Goal: Task Accomplishment & Management: Use online tool/utility

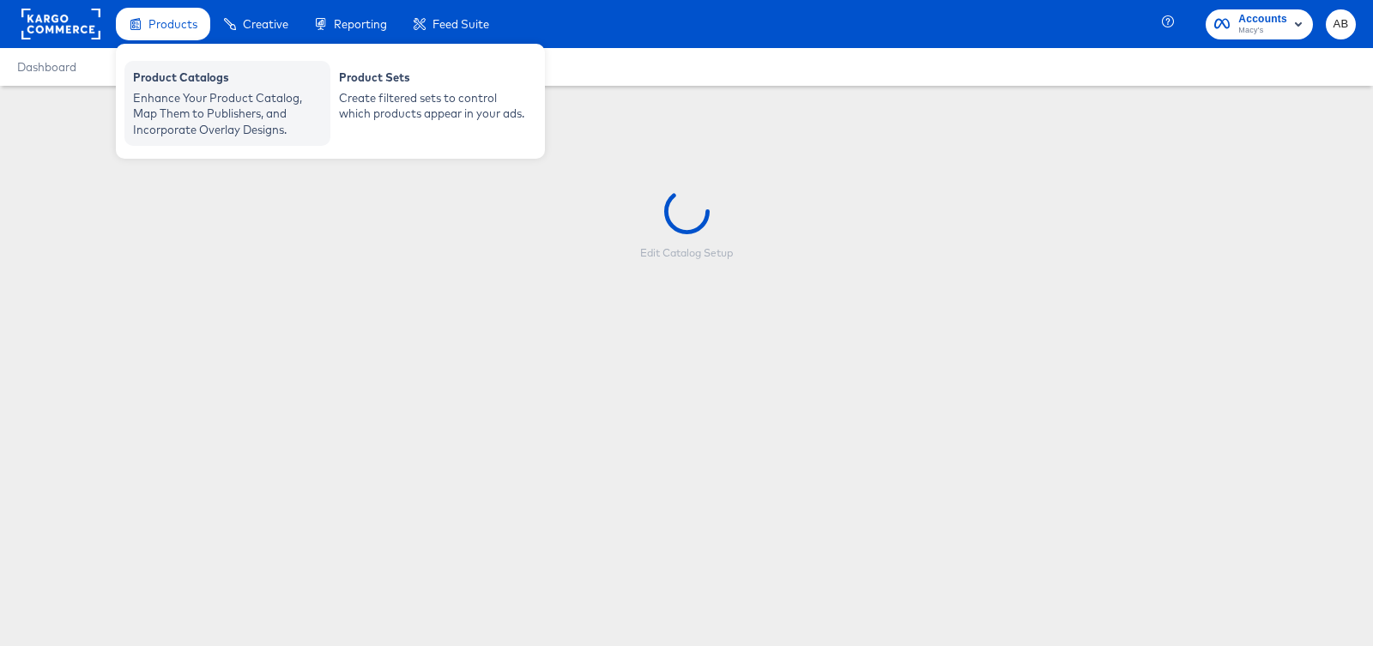
click at [183, 105] on div "Enhance Your Product Catalog, Map Them to Publishers, and Incorporate Overlay D…" at bounding box center [227, 114] width 189 height 48
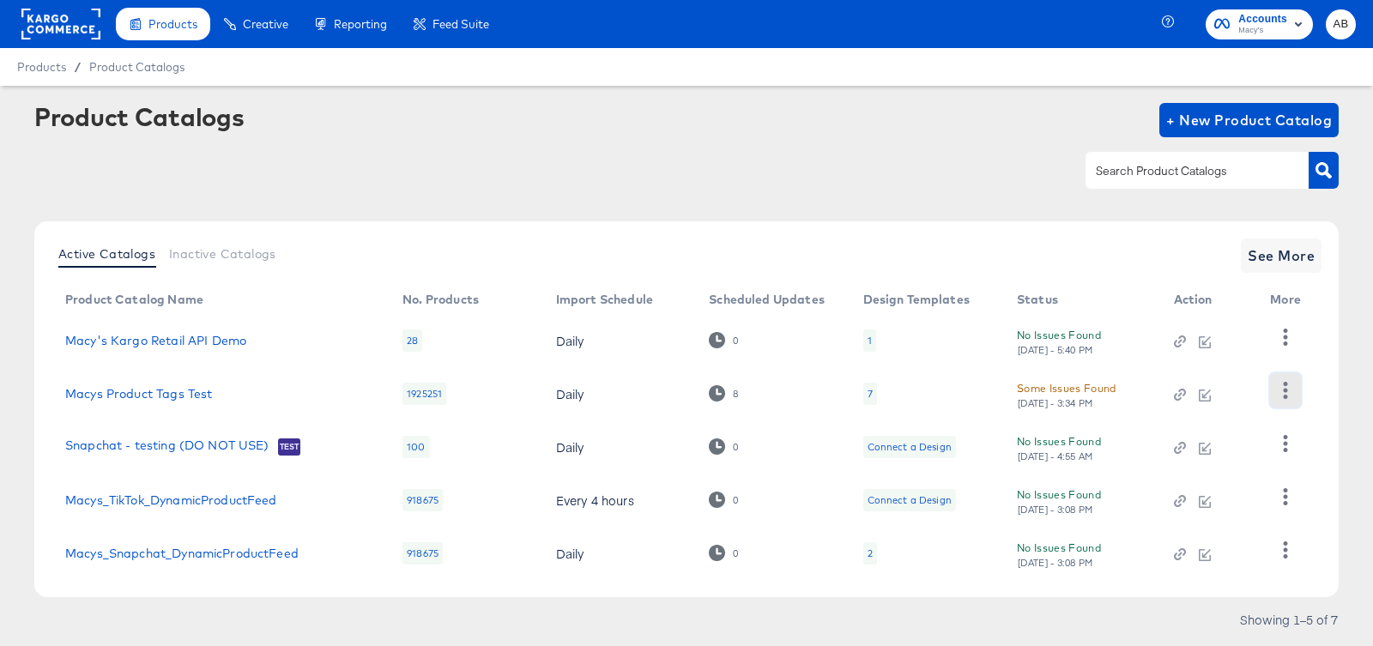
click at [1284, 395] on icon "button" at bounding box center [1285, 390] width 16 height 16
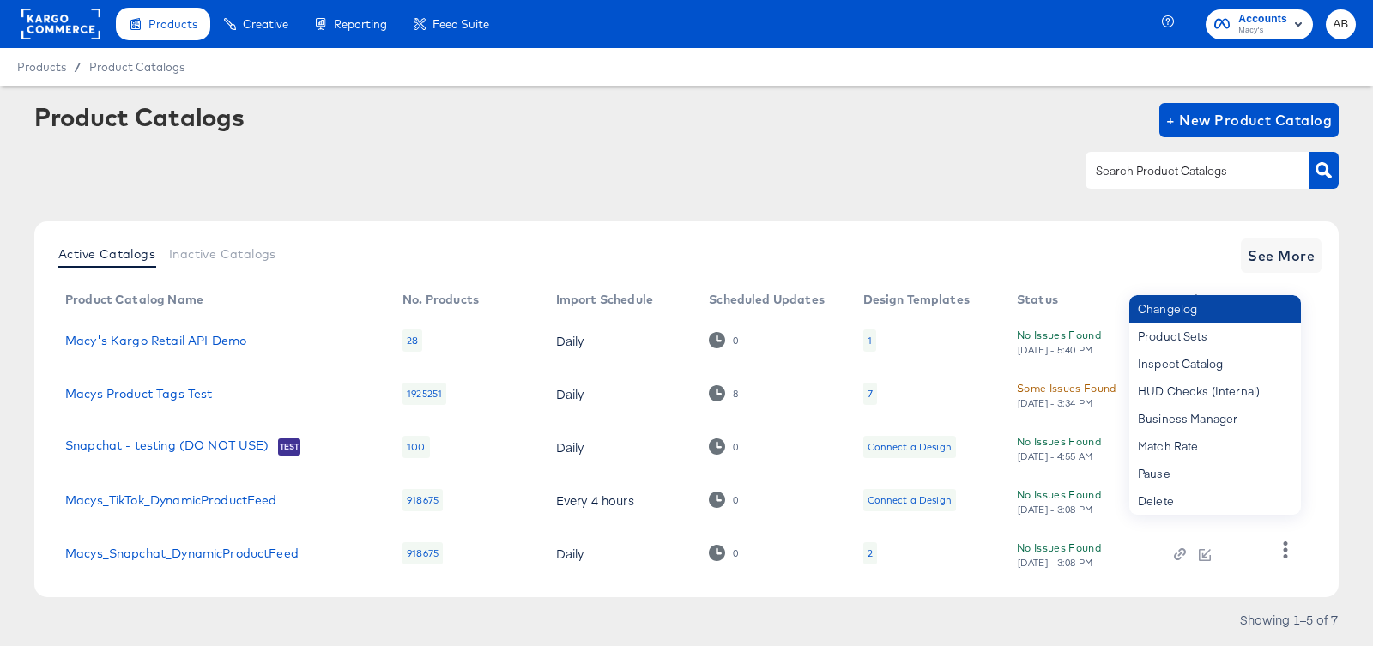
click at [1228, 317] on div "Changelog" at bounding box center [1215, 308] width 172 height 27
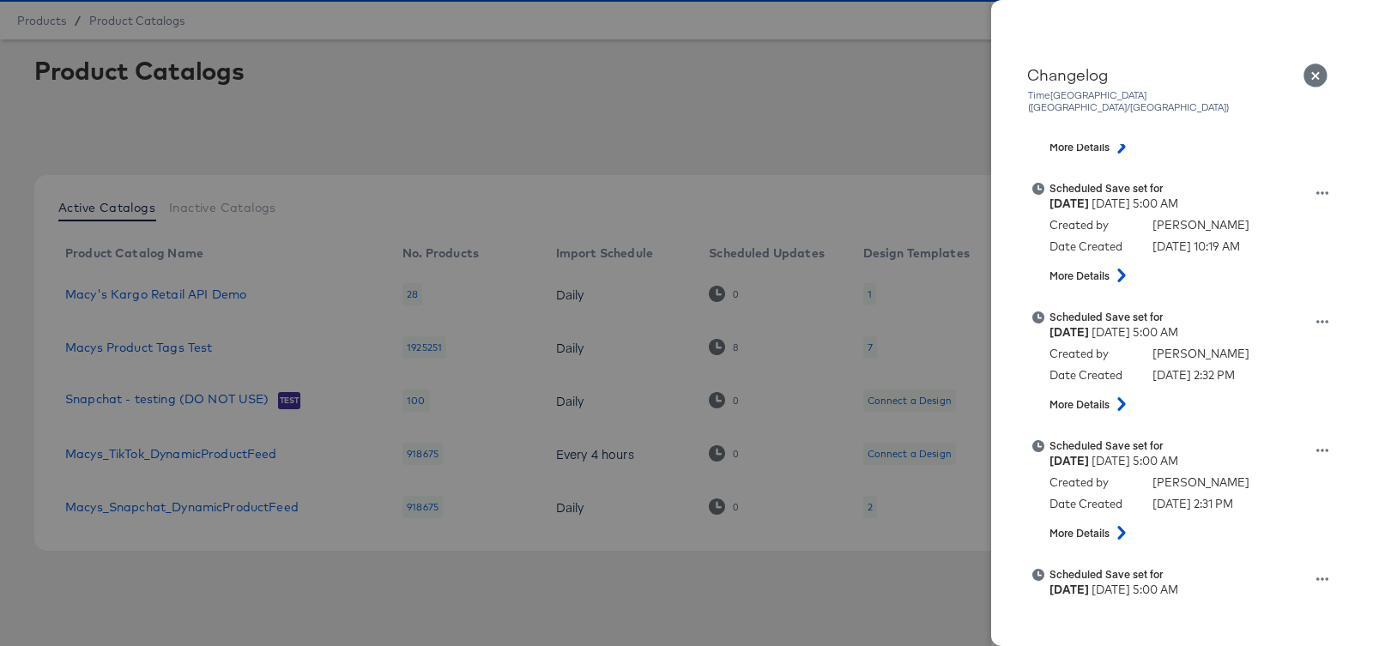
scroll to position [343, 0]
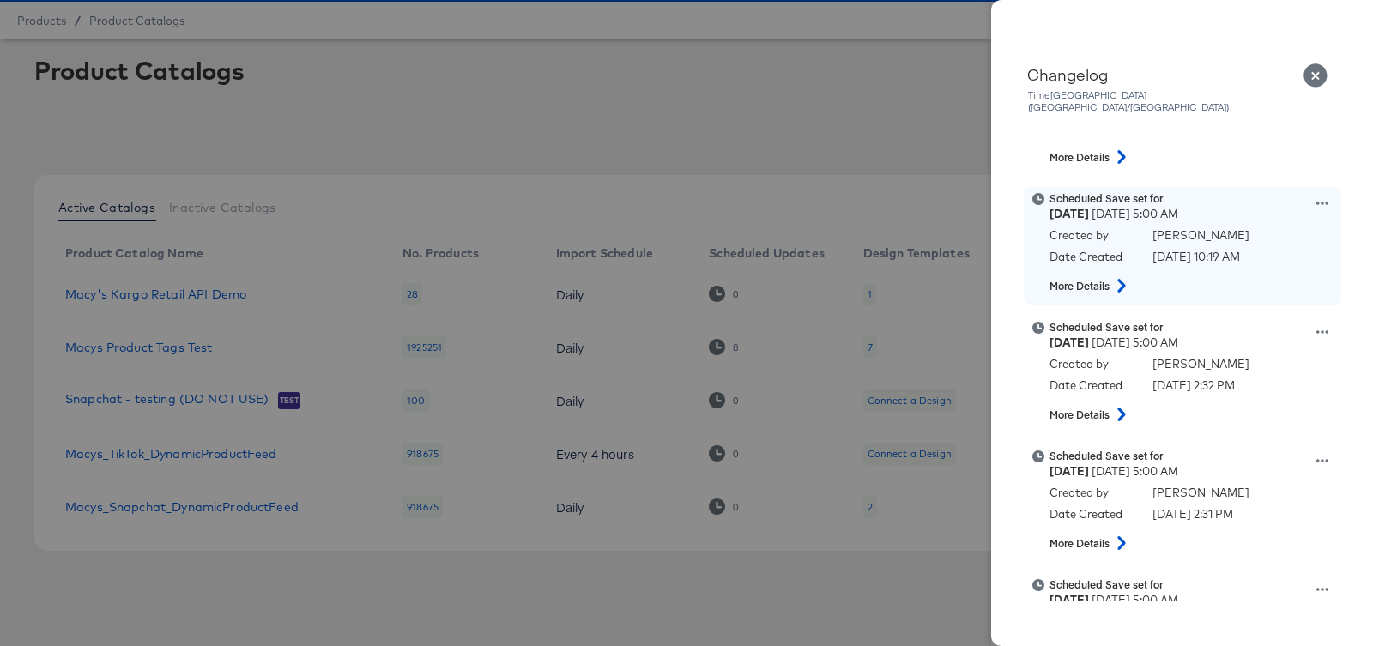
click at [1322, 202] on icon at bounding box center [1322, 203] width 12 height 3
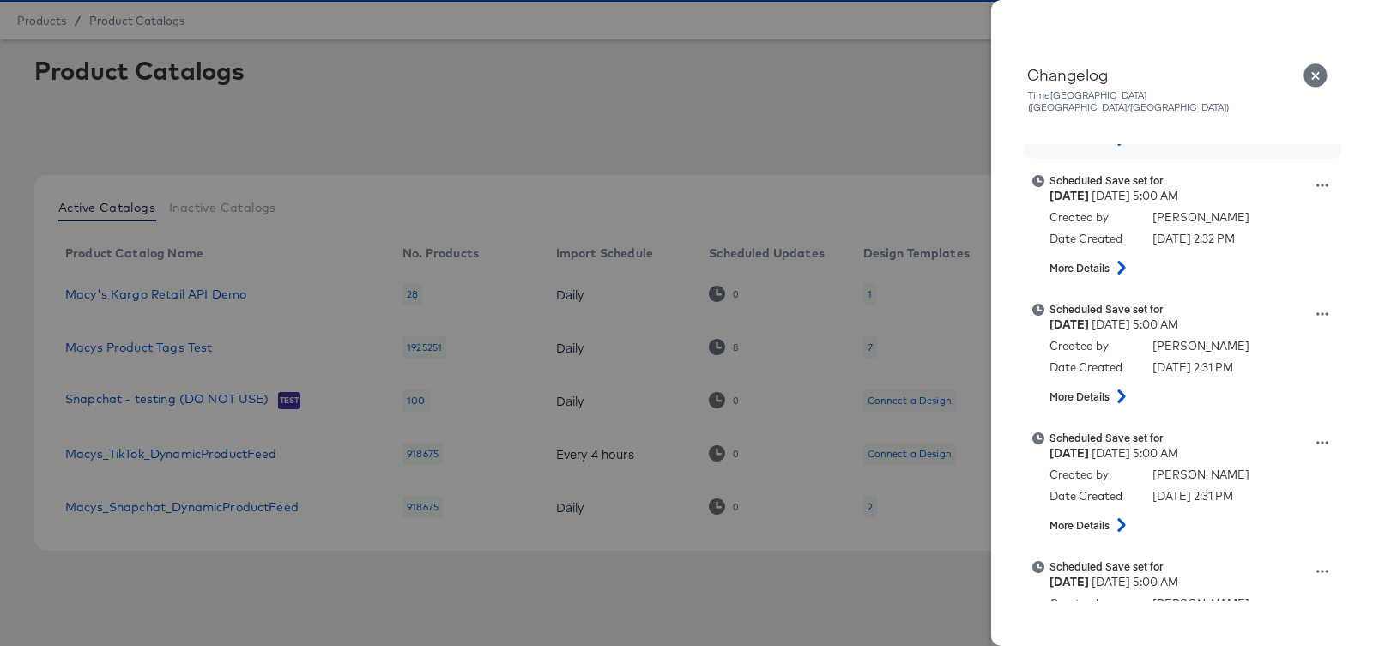
scroll to position [496, 0]
